Goal: Task Accomplishment & Management: Use online tool/utility

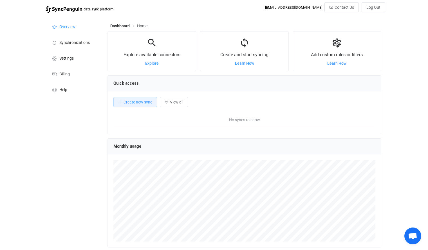
scroll to position [109, 273]
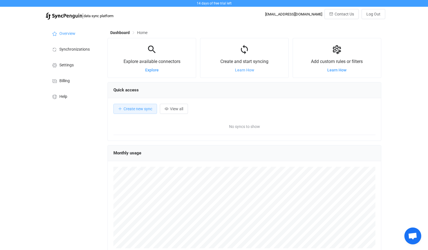
click at [240, 71] on span "Learn How" at bounding box center [244, 70] width 19 height 4
click at [131, 107] on span "Create new sync" at bounding box center [137, 109] width 29 height 4
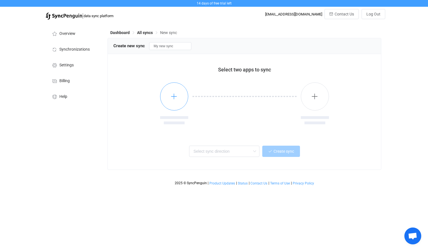
click at [169, 96] on button "button" at bounding box center [174, 96] width 28 height 28
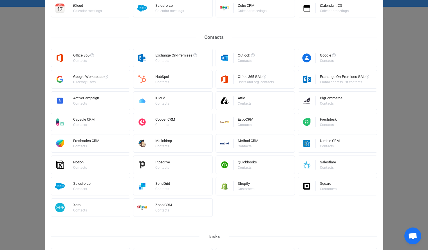
scroll to position [94, 0]
click at [326, 185] on div "Square" at bounding box center [328, 184] width 17 height 6
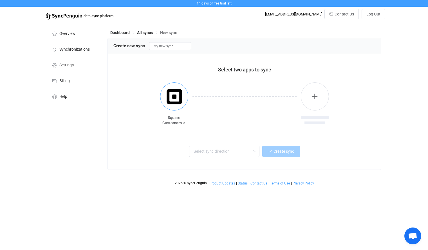
click at [179, 104] on img "button" at bounding box center [174, 96] width 21 height 21
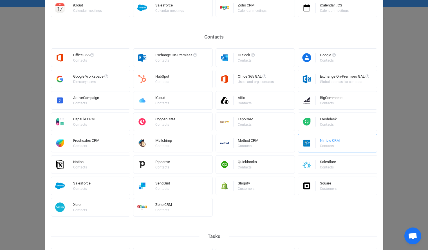
scroll to position [244, 0]
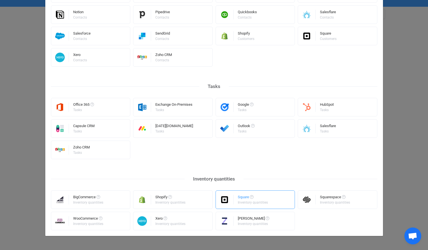
click at [245, 195] on div "Square" at bounding box center [253, 198] width 31 height 6
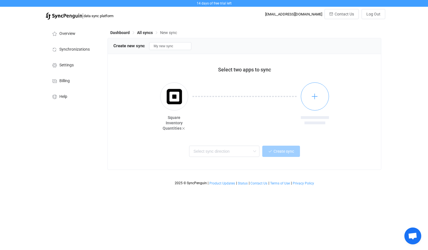
click at [309, 103] on button "button" at bounding box center [314, 96] width 28 height 28
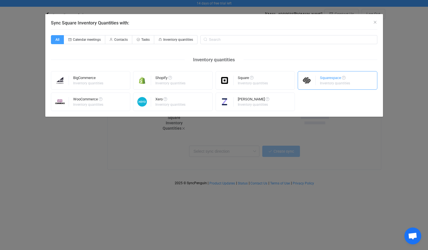
click at [322, 83] on div "Inventory quantities" at bounding box center [335, 83] width 30 height 3
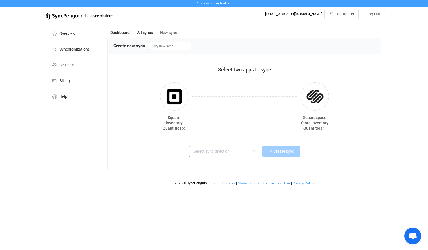
click at [230, 151] on input "text" at bounding box center [224, 151] width 70 height 11
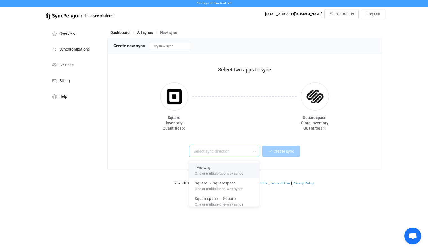
click at [233, 170] on span "One or multiple two-way syncs" at bounding box center [218, 172] width 49 height 6
type input "Two-way"
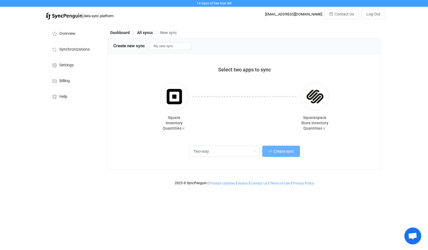
click at [291, 151] on span "Create sync" at bounding box center [283, 151] width 21 height 4
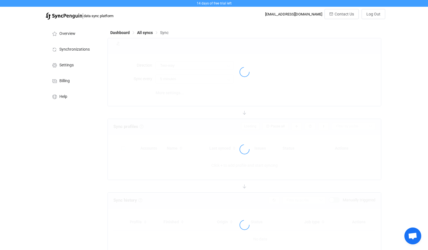
type input "10 minutes"
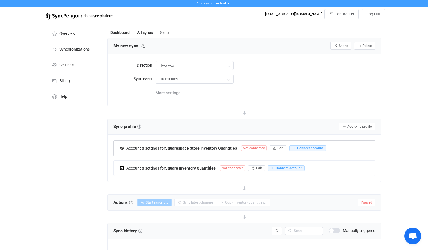
click at [303, 144] on div "Account & settings for Squarespace Store Inventory Quantities Not connected Edi…" at bounding box center [244, 148] width 261 height 15
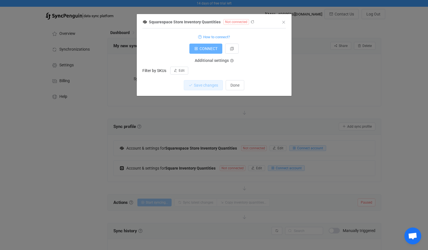
click at [204, 47] on span "CONNECT" at bounding box center [208, 48] width 18 height 4
click at [338, 87] on div "Squarespace Store Inventory Quantities Connected to Glam Collective Alternative…" at bounding box center [214, 125] width 428 height 250
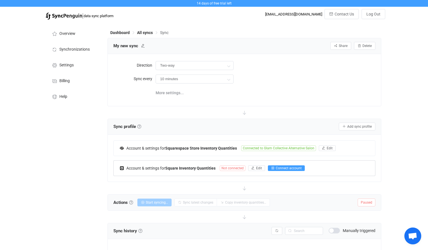
click at [279, 169] on span "Connect account" at bounding box center [288, 168] width 26 height 4
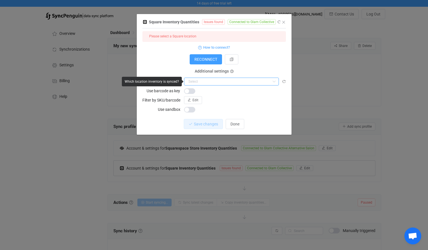
click at [219, 81] on input "dialog" at bounding box center [231, 82] width 95 height 8
click at [220, 94] on li "Glam Collective" at bounding box center [233, 96] width 98 height 10
type input "Glam Collective"
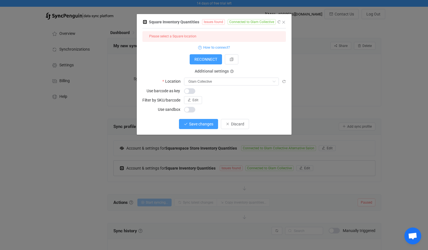
click at [193, 127] on button "Save changes" at bounding box center [198, 124] width 39 height 10
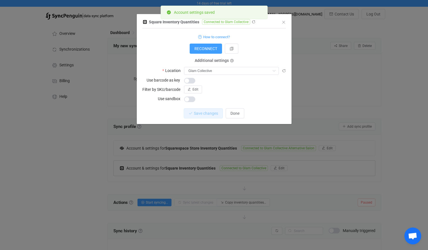
click at [321, 58] on div "Square Inventory Quantities Connected to Glam Collective 1 { { "refreshToken": …" at bounding box center [214, 125] width 428 height 250
